Goal: Task Accomplishment & Management: Manage account settings

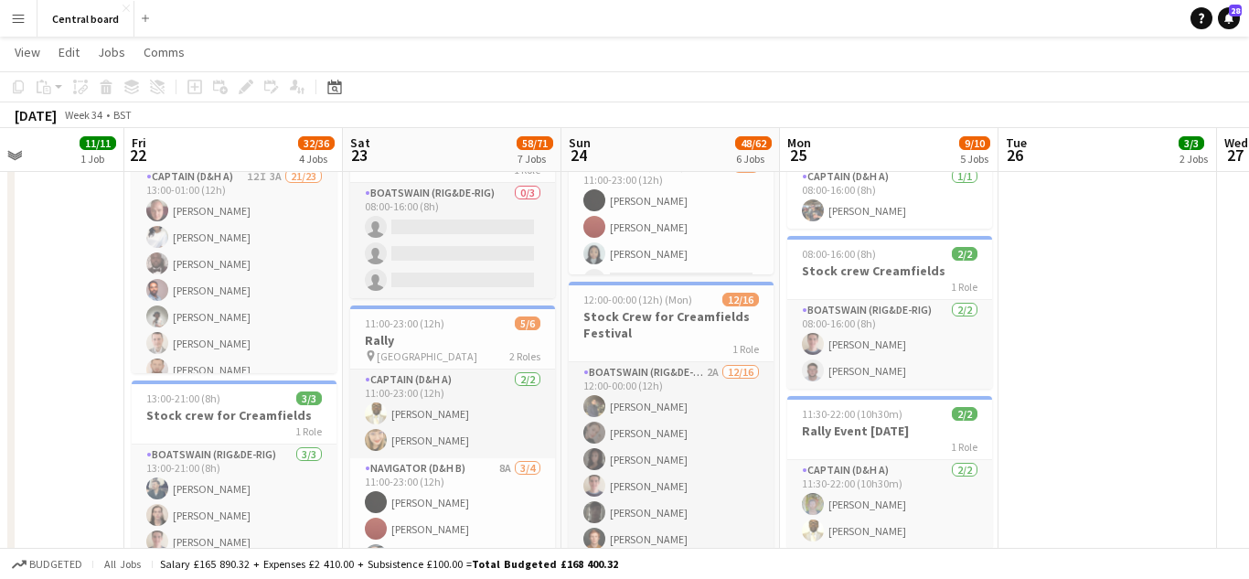
scroll to position [955, 0]
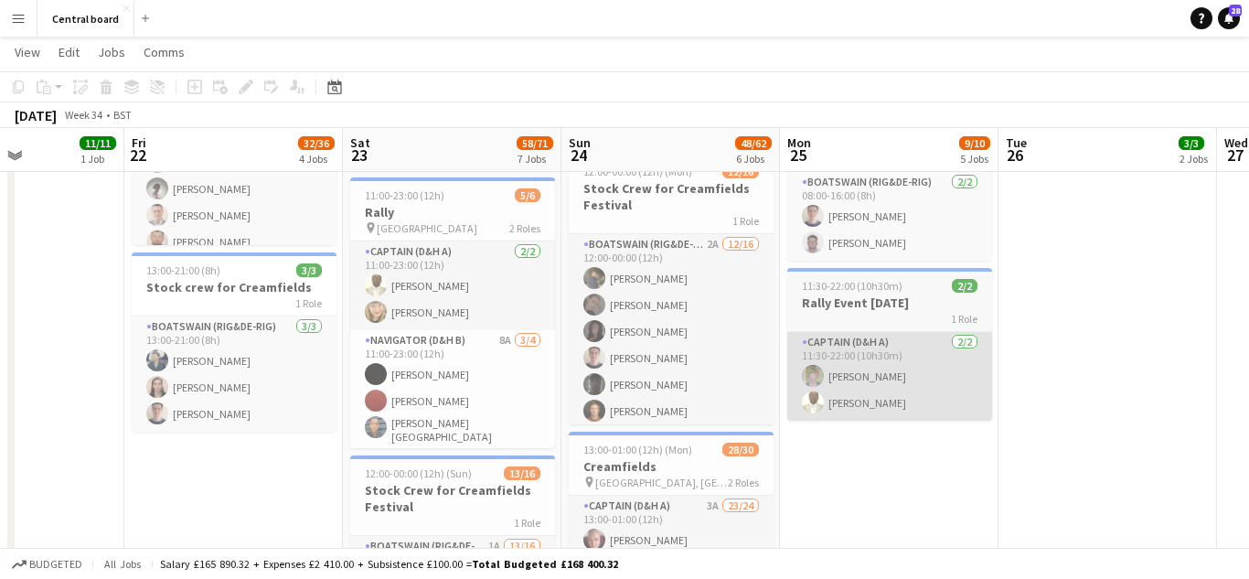
click at [903, 396] on app-card-role "Captain (D&H A) [DATE] 11:30-22:00 (10h30m) [PERSON_NAME] Oli [PERSON_NAME]" at bounding box center [889, 376] width 205 height 89
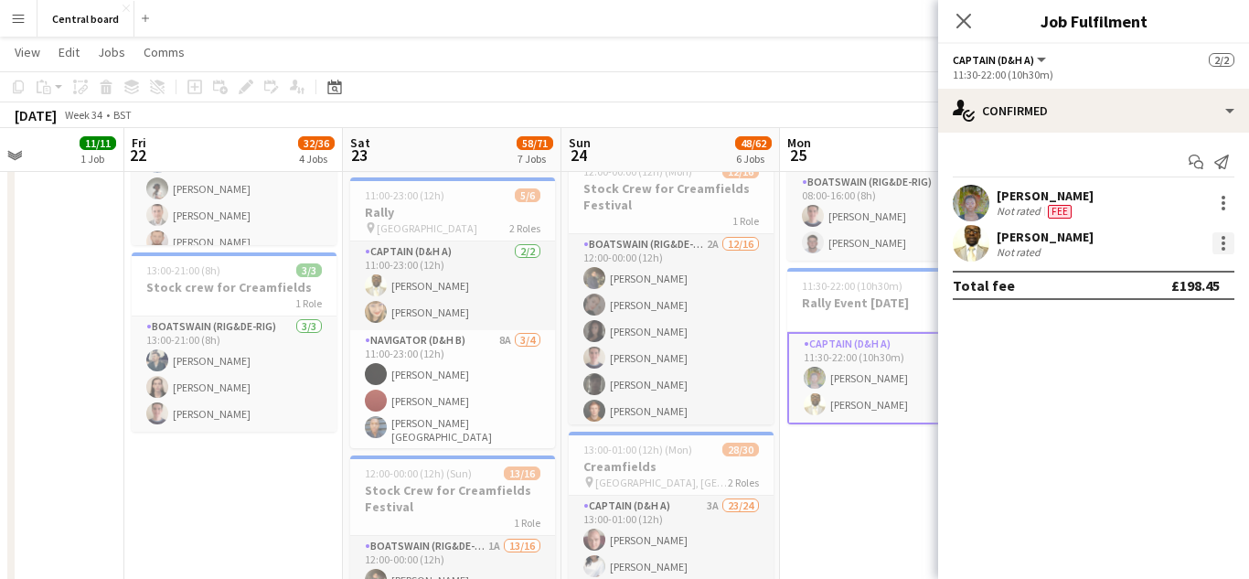
click at [1232, 245] on div at bounding box center [1223, 243] width 22 height 22
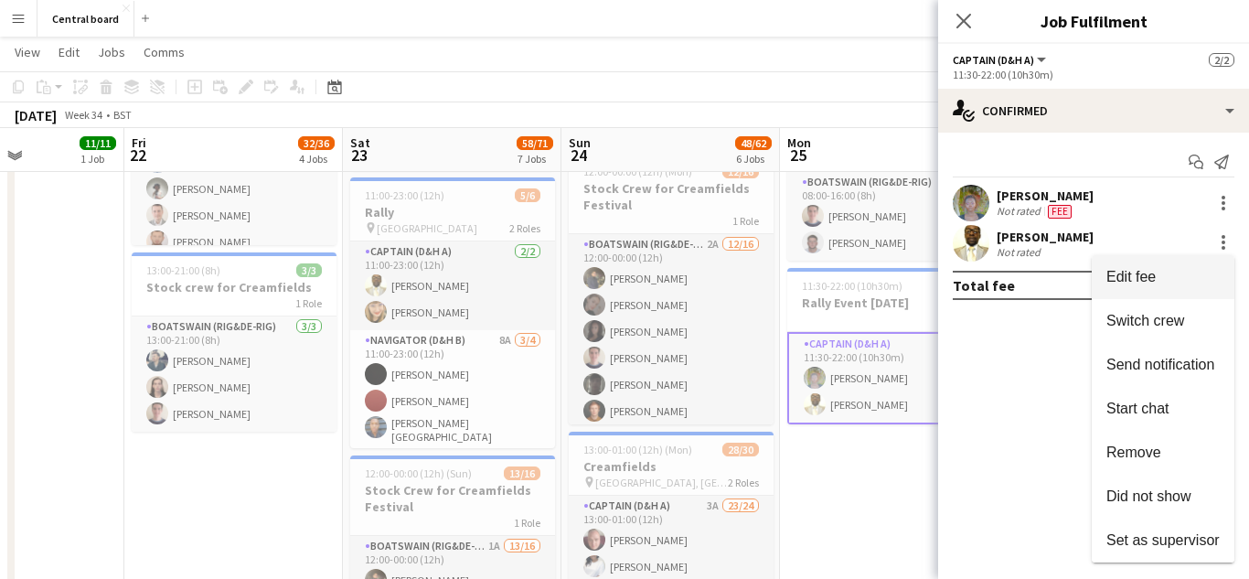
click at [1171, 280] on span "Edit fee" at bounding box center [1162, 277] width 113 height 16
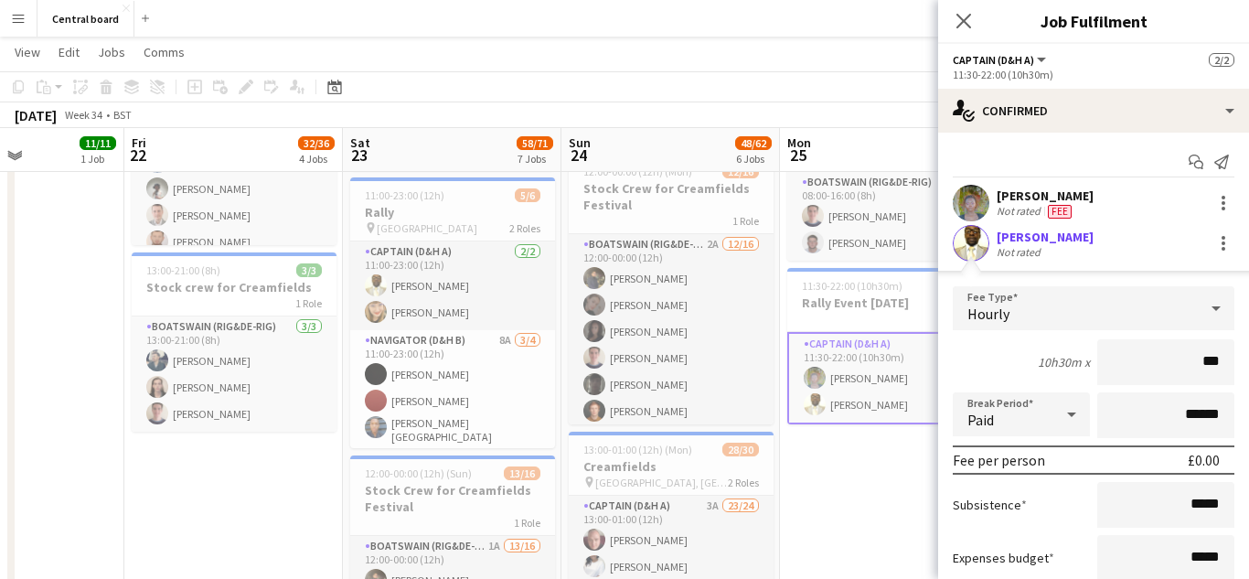
type input "**"
type input "******"
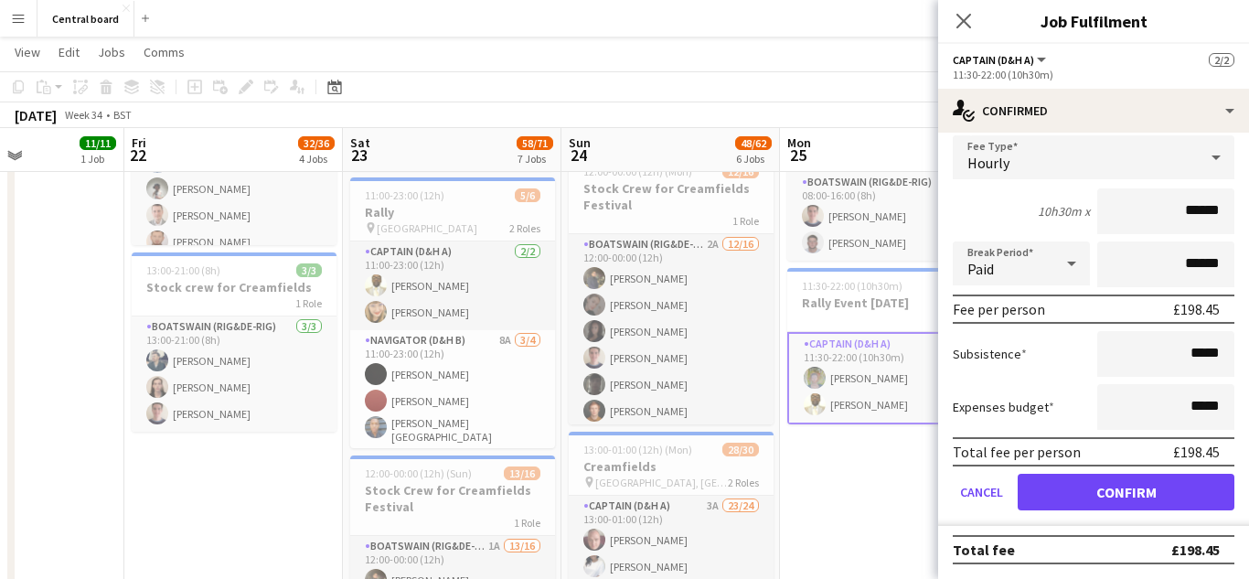
scroll to position [150, 0]
click at [1082, 495] on button "Confirm" at bounding box center [1125, 492] width 217 height 37
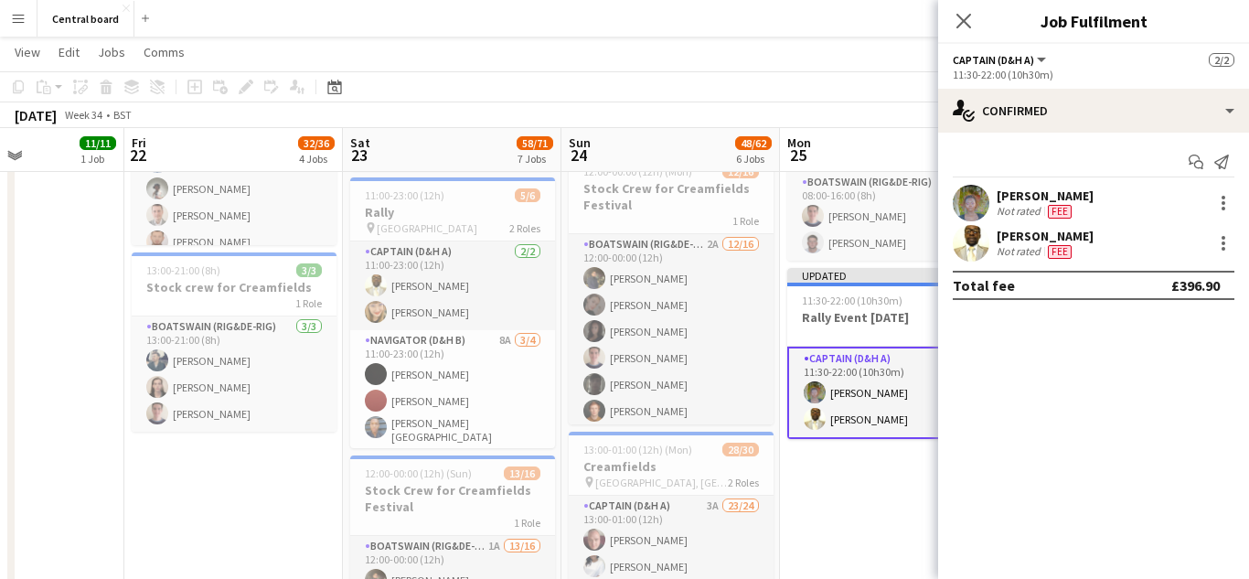
scroll to position [0, 0]
click at [863, 526] on app-date-cell "07:30-13:00 (5h30m) 3/3 Creamfields container Bar 1 Role Captain (D&H A) [DATE]…" at bounding box center [889, 323] width 218 height 1476
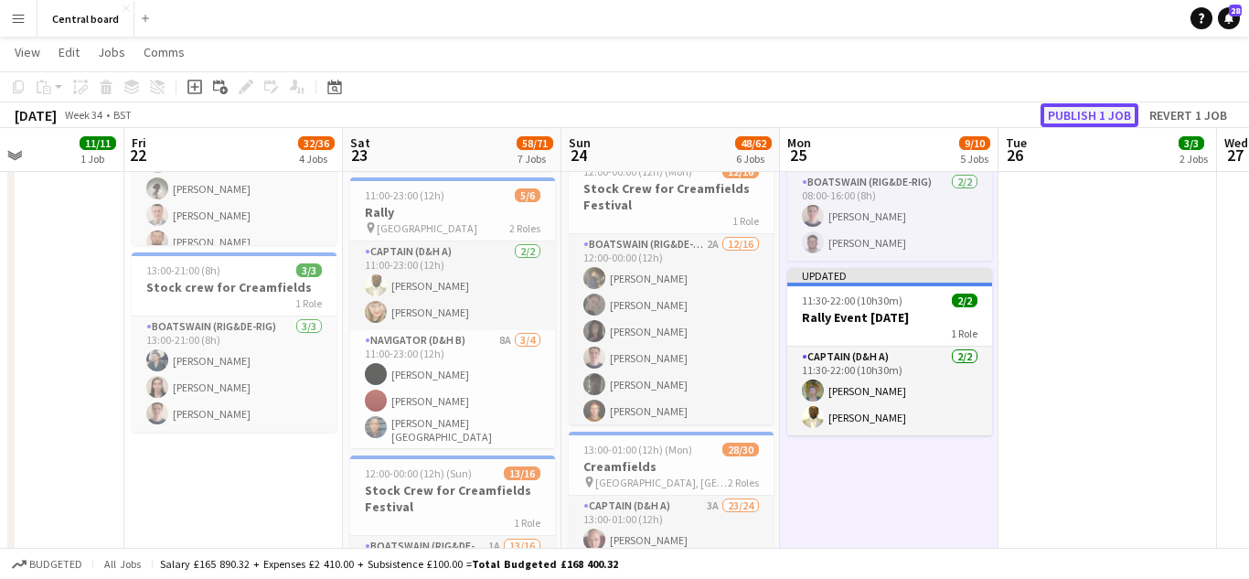
click at [1100, 122] on button "Publish 1 job" at bounding box center [1089, 115] width 98 height 24
